Goal: Transaction & Acquisition: Purchase product/service

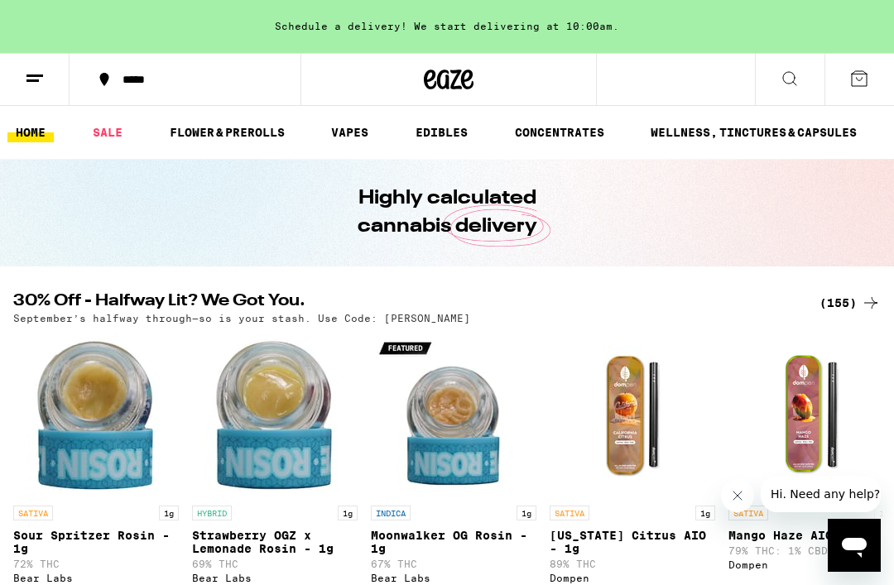
click at [563, 122] on link "CONCENTRATES" at bounding box center [559, 132] width 106 height 20
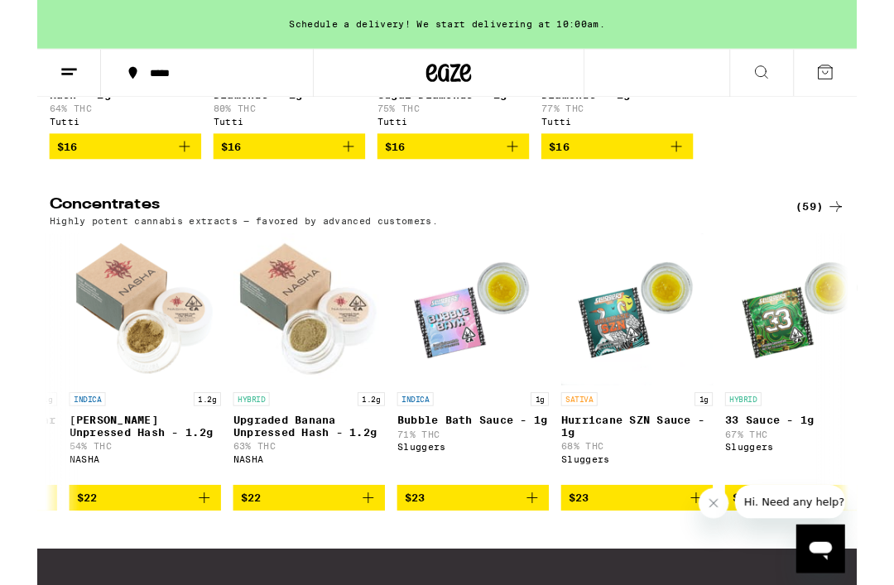
scroll to position [0, 5163]
